Goal: Task Accomplishment & Management: Manage account settings

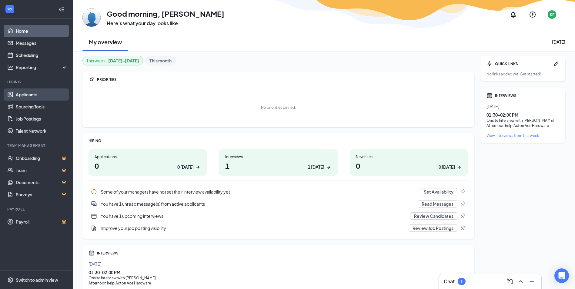
click at [33, 95] on link "Applicants" at bounding box center [42, 94] width 52 height 12
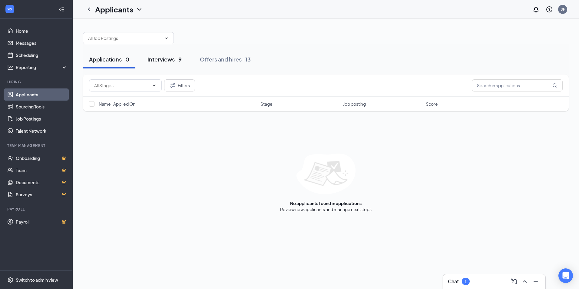
click at [160, 60] on div "Interviews · 9" at bounding box center [165, 59] width 34 height 8
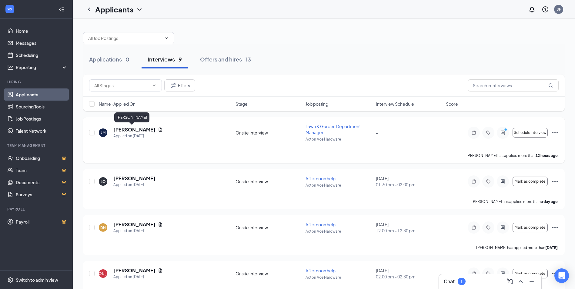
click at [132, 128] on h5 "[PERSON_NAME]" at bounding box center [134, 129] width 42 height 7
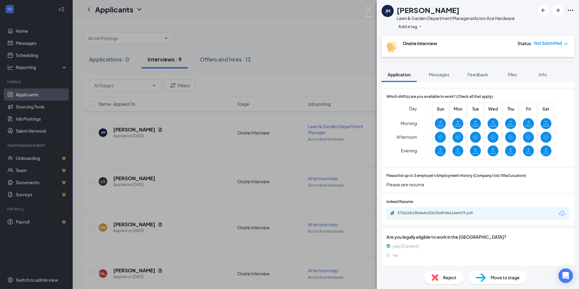
scroll to position [303, 0]
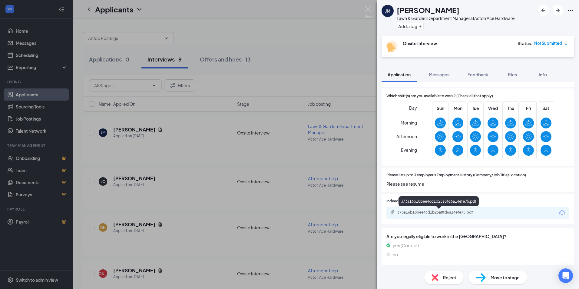
click at [441, 212] on div "373a16b18bee4cd1b25a8fd6a14efe75.pdf" at bounding box center [439, 212] width 85 height 5
click at [346, 36] on div "[PERSON_NAME] Lawn & Garden Department Manager at Acton Ace Hardware Add a tag …" at bounding box center [289, 144] width 579 height 289
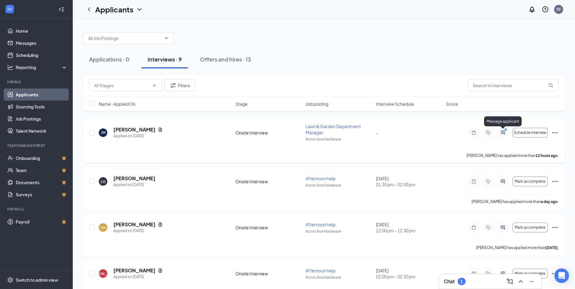
click at [504, 134] on icon "ActiveChat" at bounding box center [502, 133] width 4 height 4
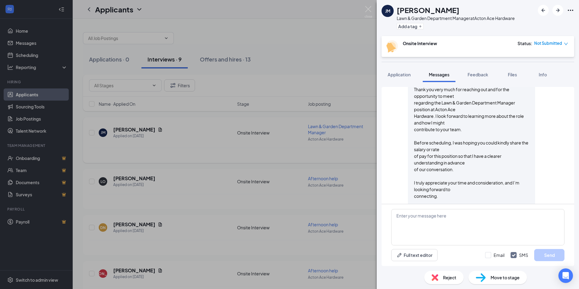
scroll to position [330, 0]
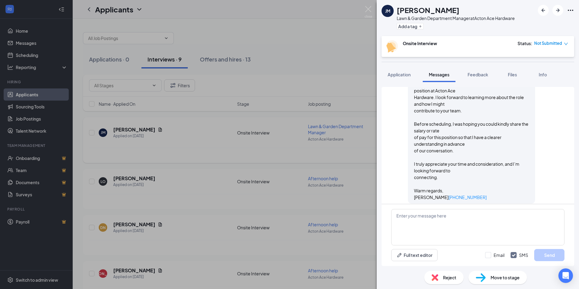
scroll to position [390, 0]
